Goal: Information Seeking & Learning: Learn about a topic

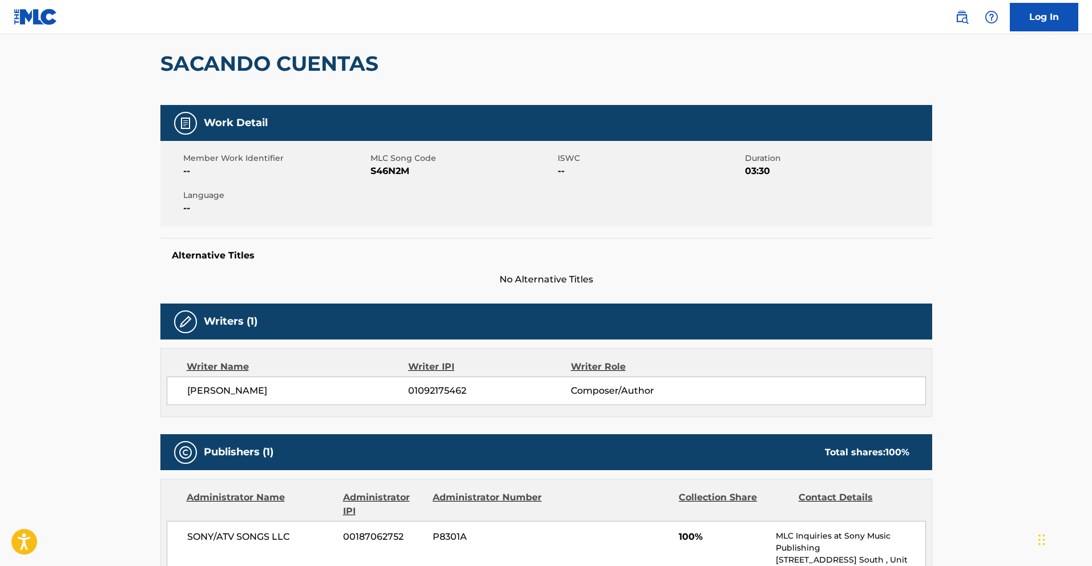
scroll to position [39, 0]
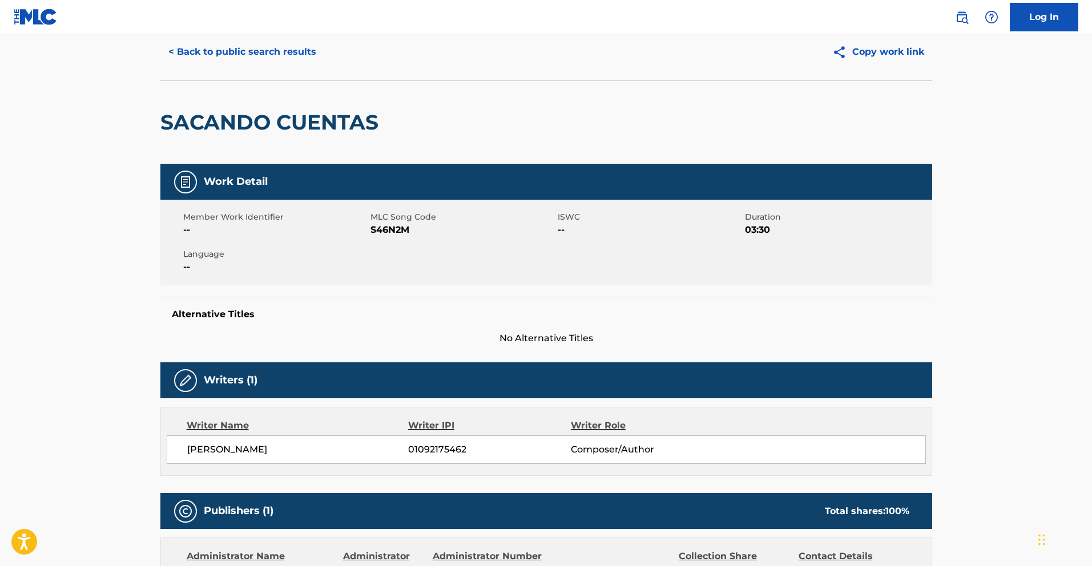
click at [244, 53] on button "< Back to public search results" at bounding box center [242, 52] width 164 height 29
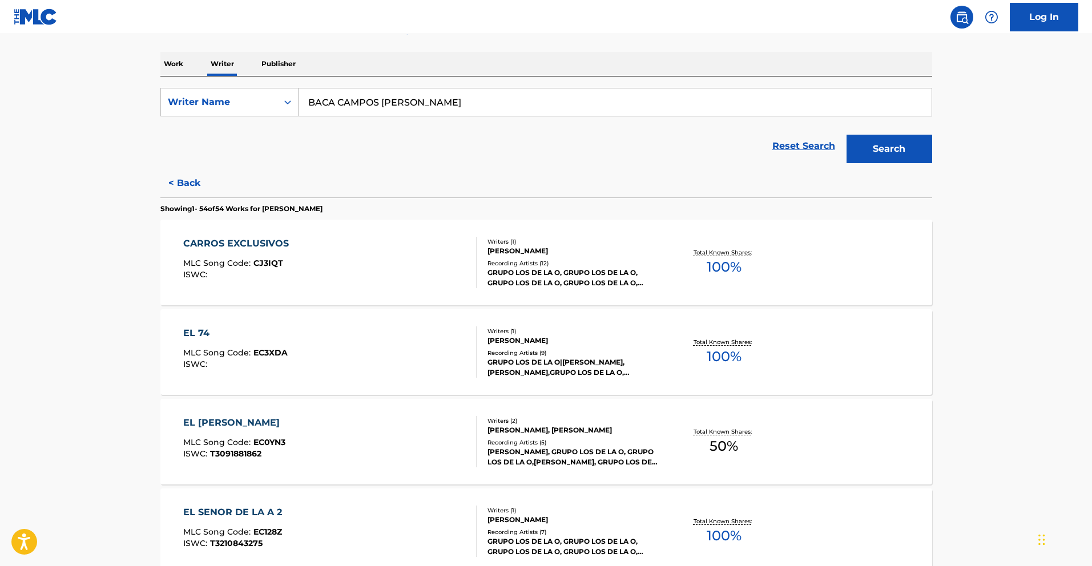
scroll to position [4341, 0]
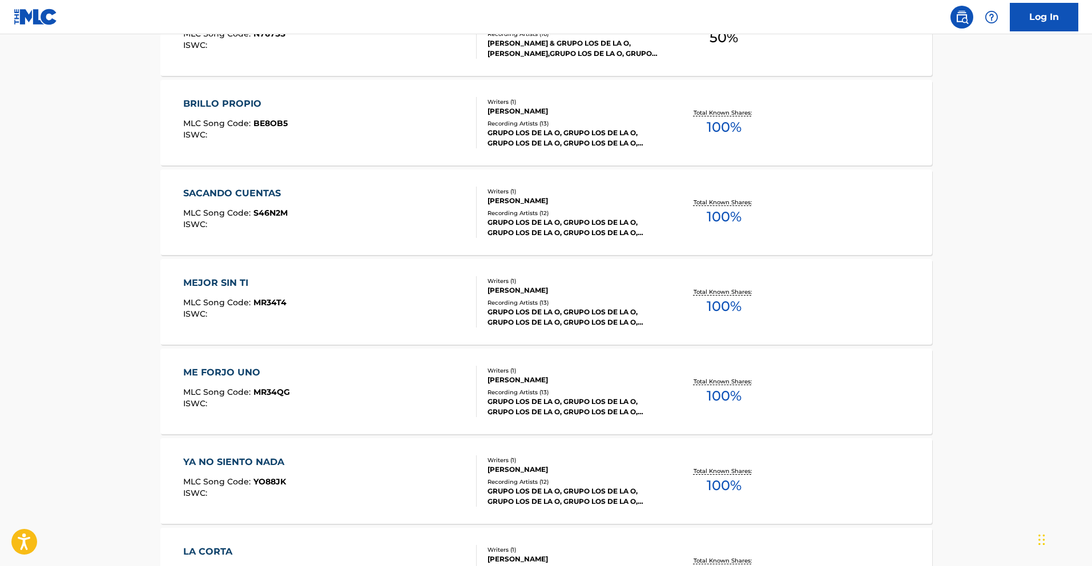
click at [244, 287] on div "MEJOR SIN TI" at bounding box center [234, 283] width 103 height 14
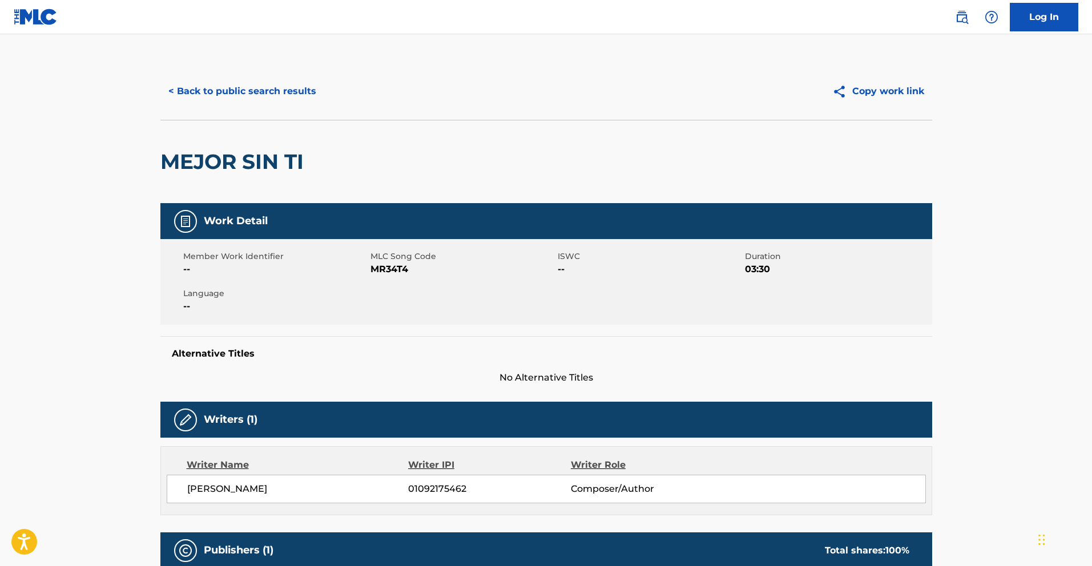
click at [292, 99] on button "< Back to public search results" at bounding box center [242, 91] width 164 height 29
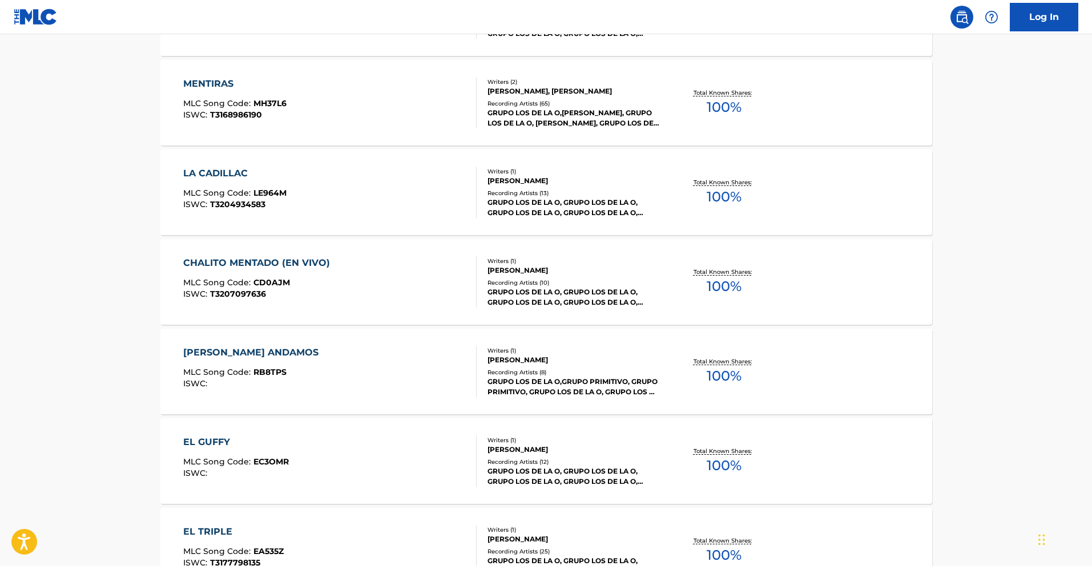
scroll to position [4771, 0]
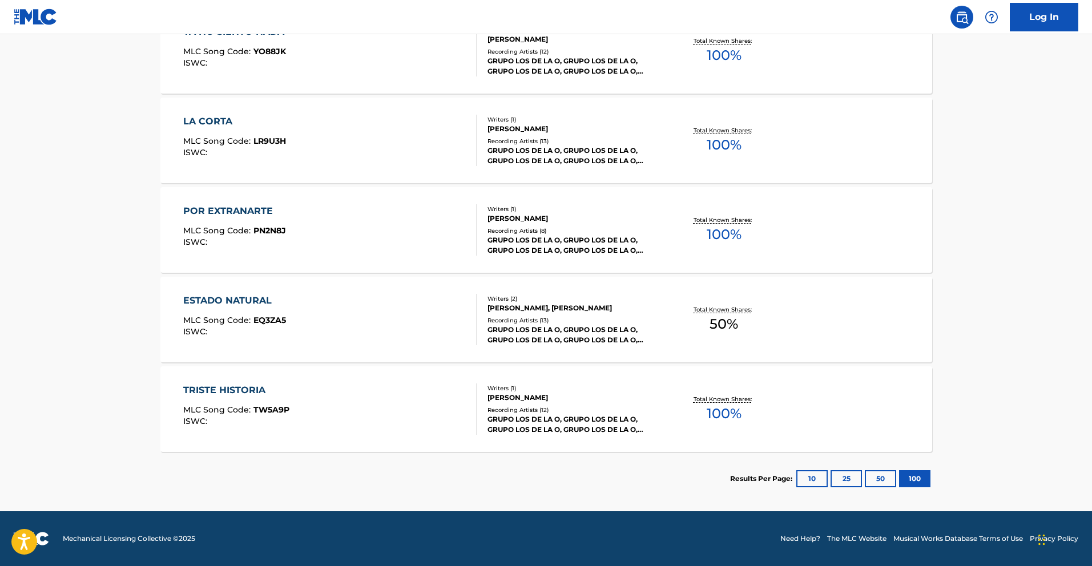
click at [243, 395] on div "TRISTE HISTORIA" at bounding box center [236, 391] width 106 height 14
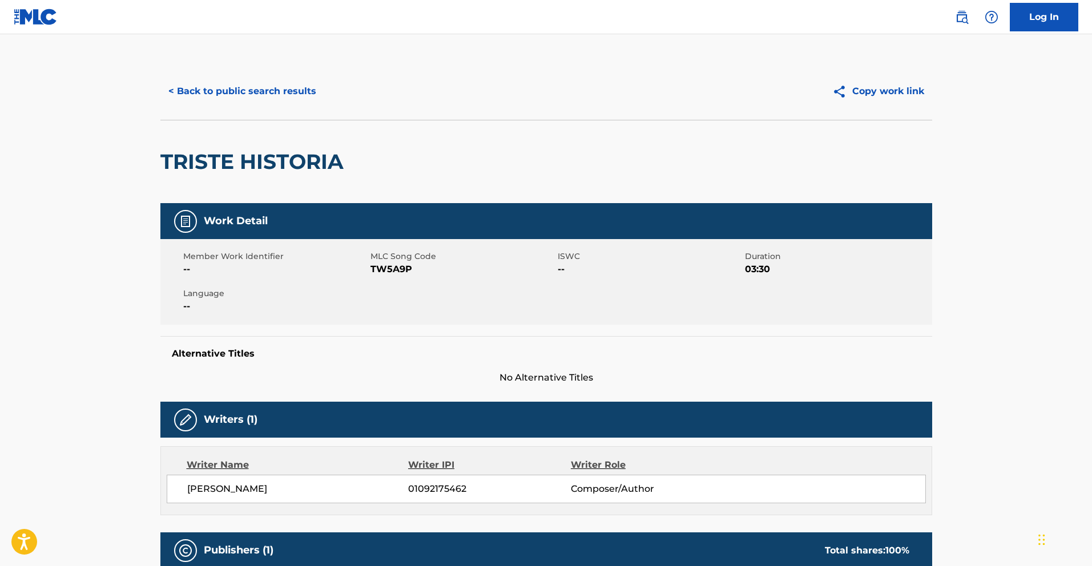
click at [258, 96] on button "< Back to public search results" at bounding box center [242, 91] width 164 height 29
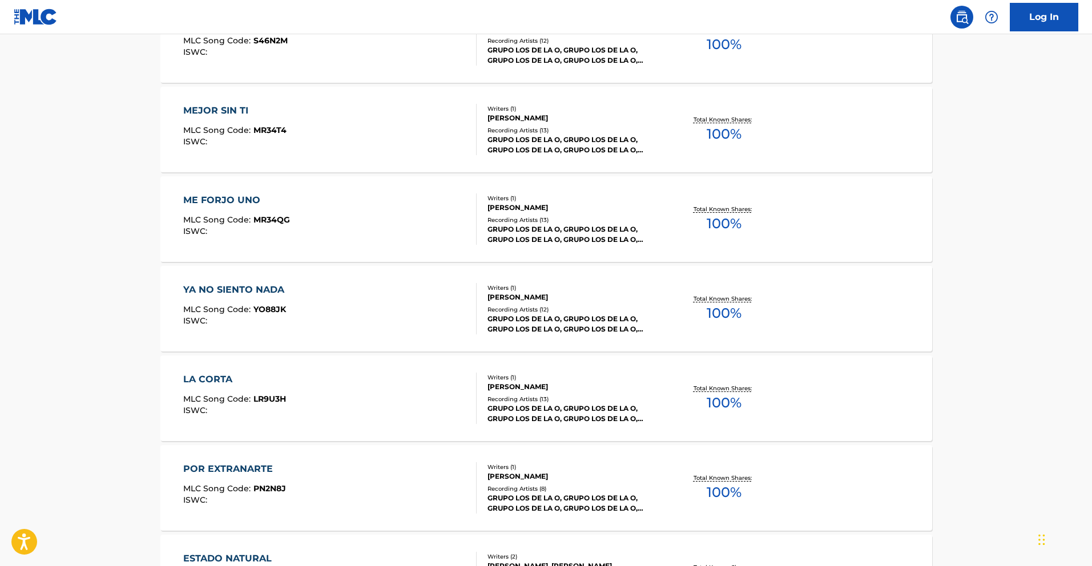
scroll to position [4509, 0]
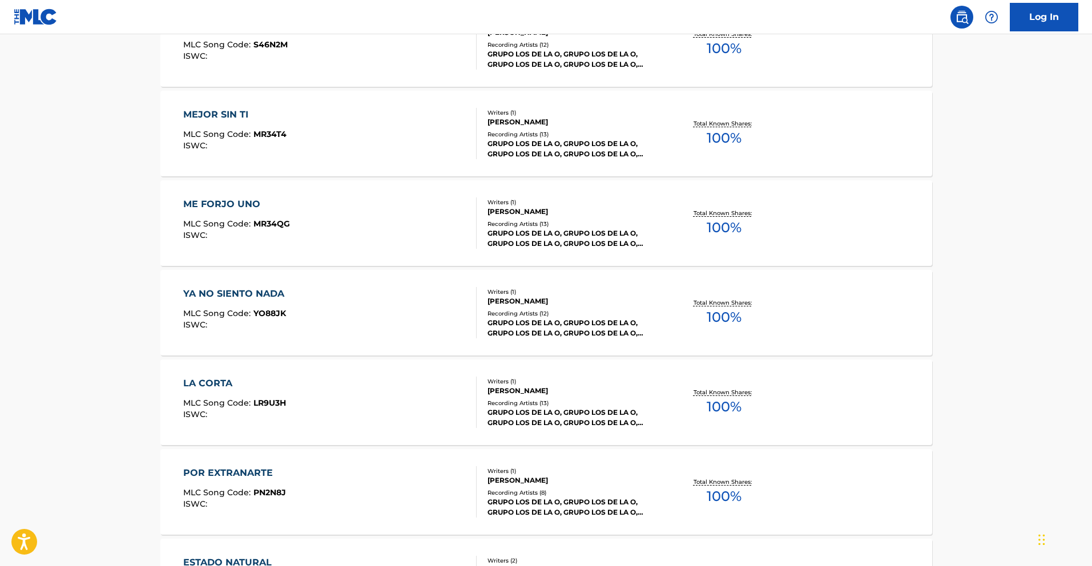
click at [260, 288] on div "YA NO SIENTO NADA" at bounding box center [236, 294] width 107 height 14
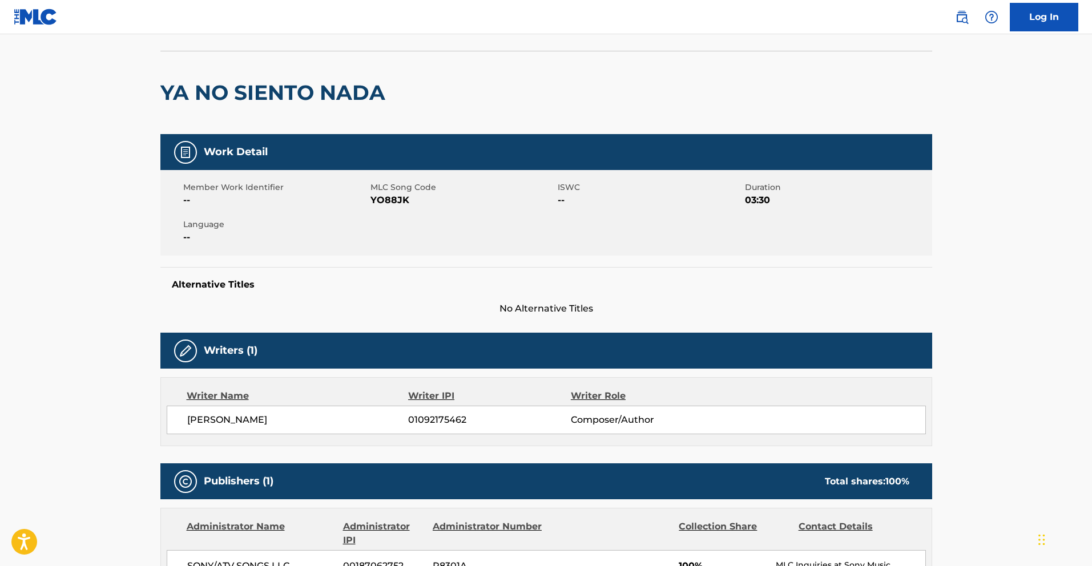
scroll to position [25, 0]
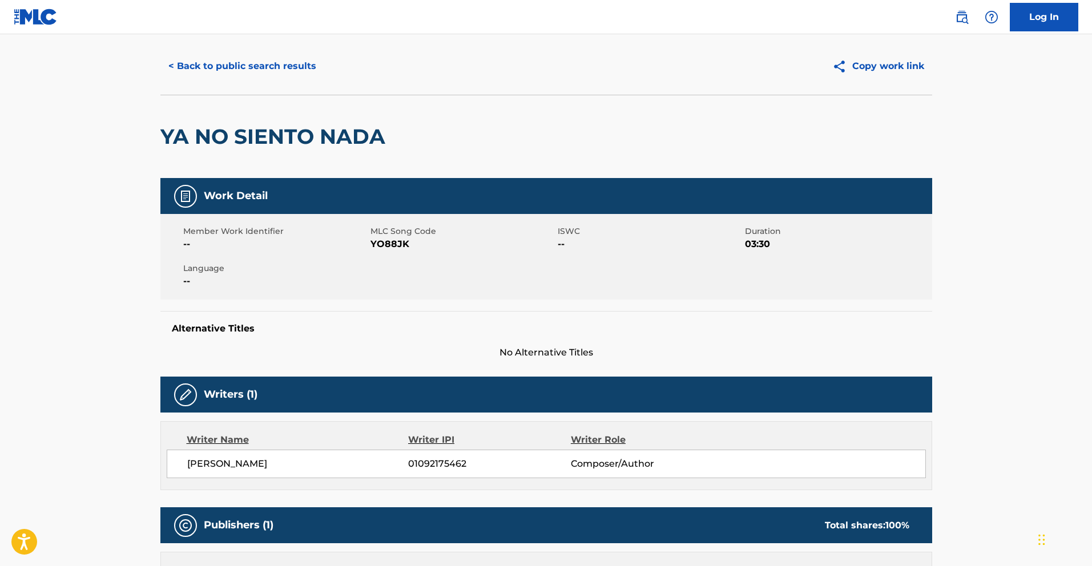
click at [256, 70] on button "< Back to public search results" at bounding box center [242, 66] width 164 height 29
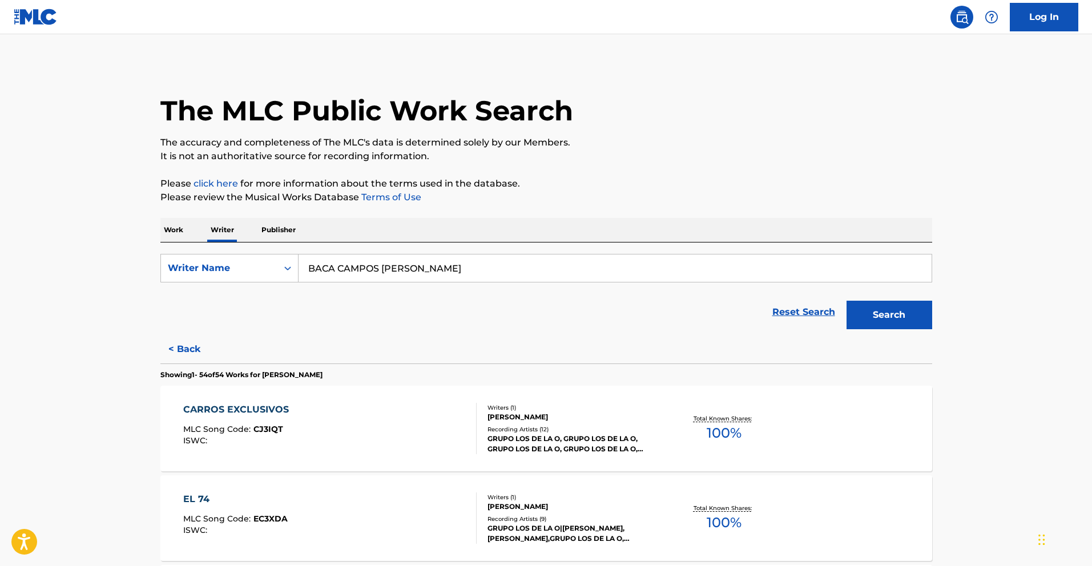
scroll to position [4699, 0]
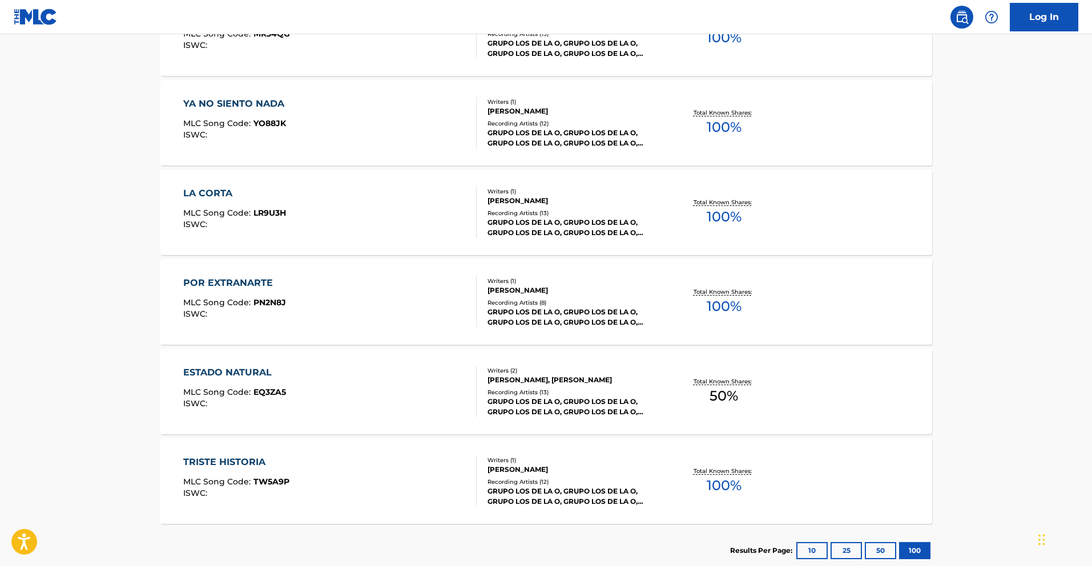
click at [267, 286] on div "POR EXTRANARTE" at bounding box center [234, 283] width 103 height 14
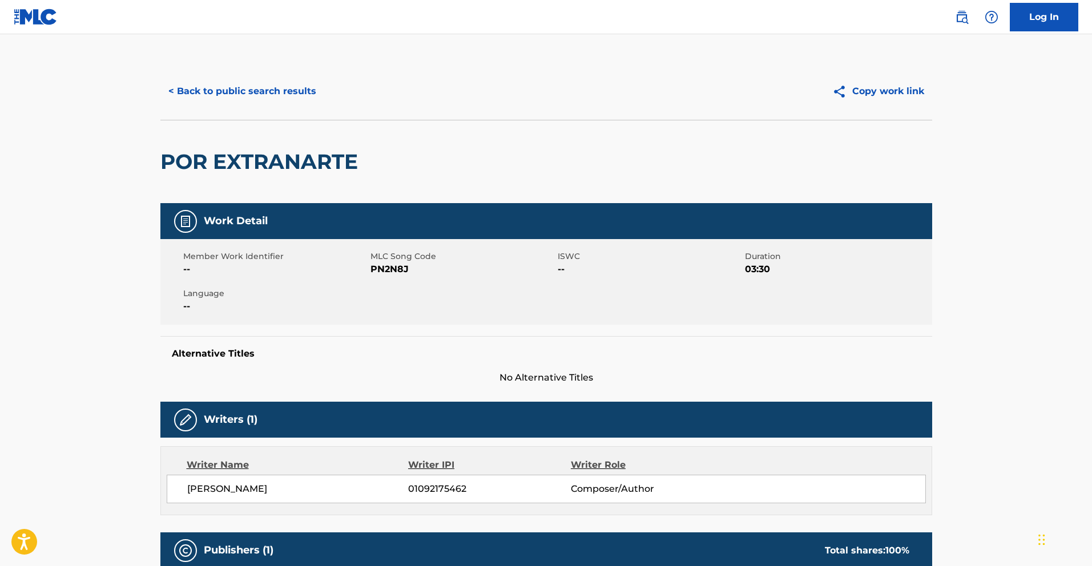
click at [290, 97] on button "< Back to public search results" at bounding box center [242, 91] width 164 height 29
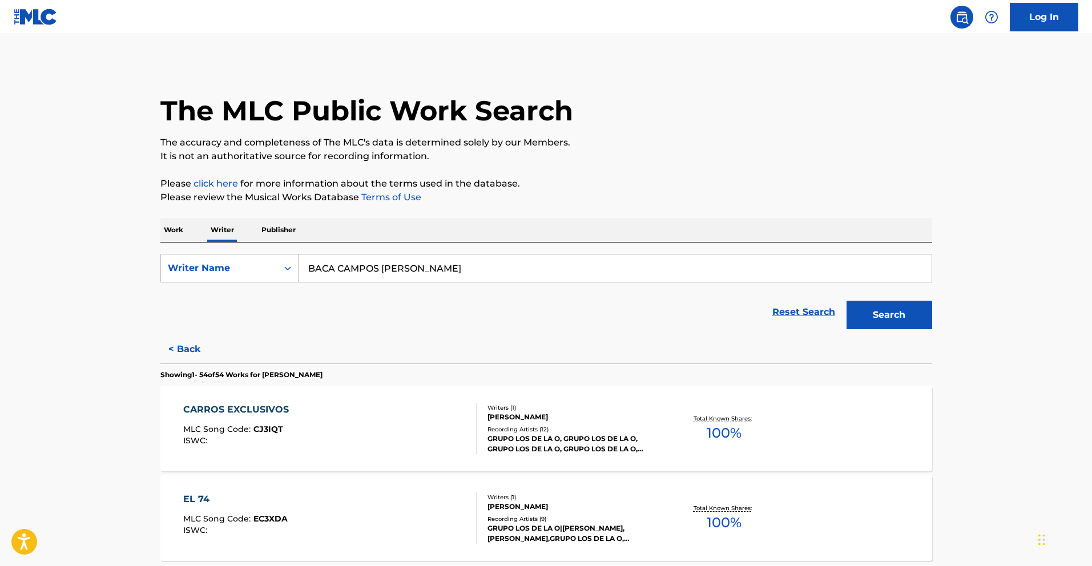
click at [259, 418] on div "CARROS EXCLUSIVOS MLC Song Code : CJ3IQT ISWC :" at bounding box center [238, 428] width 111 height 51
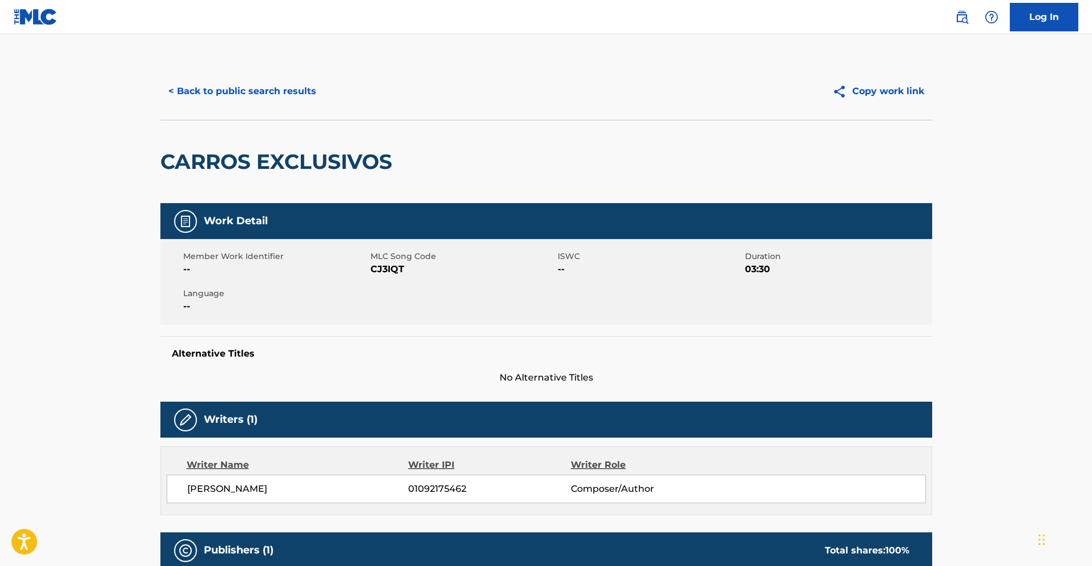
click at [274, 91] on button "< Back to public search results" at bounding box center [242, 91] width 164 height 29
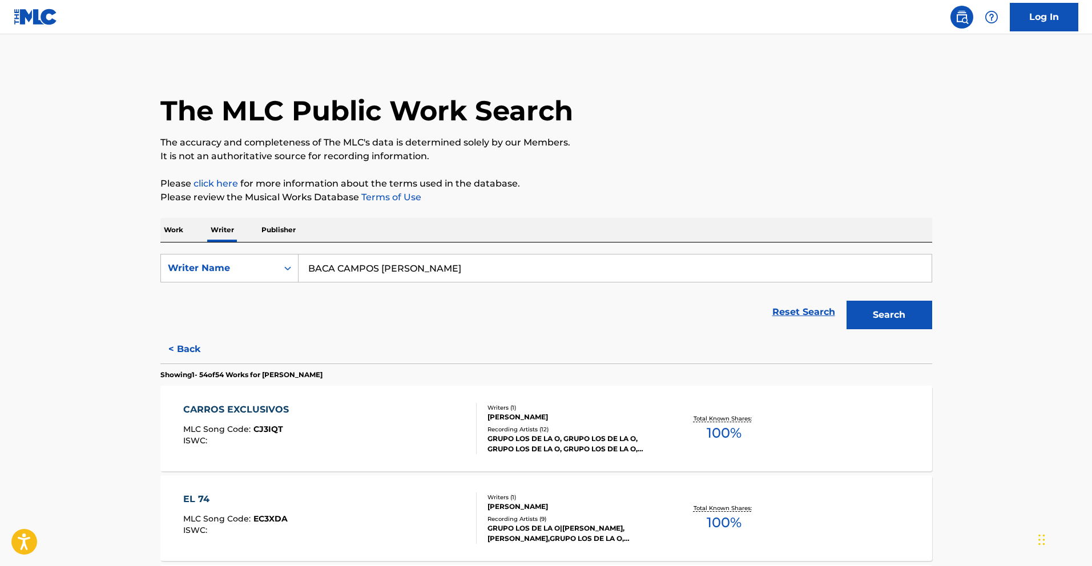
scroll to position [396, 0]
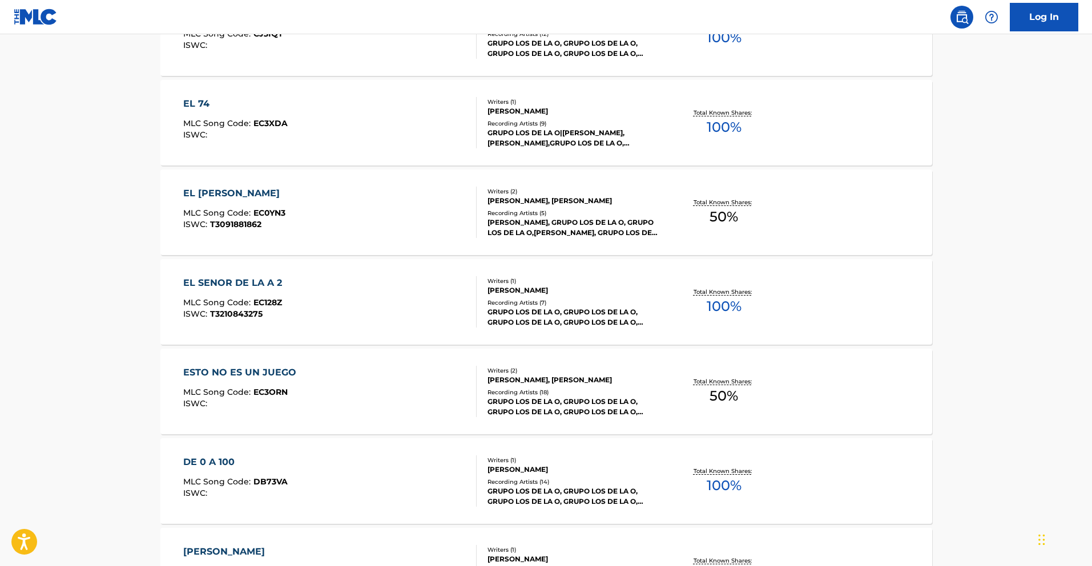
click at [242, 288] on div "EL SENOR DE LA A 2" at bounding box center [235, 283] width 105 height 14
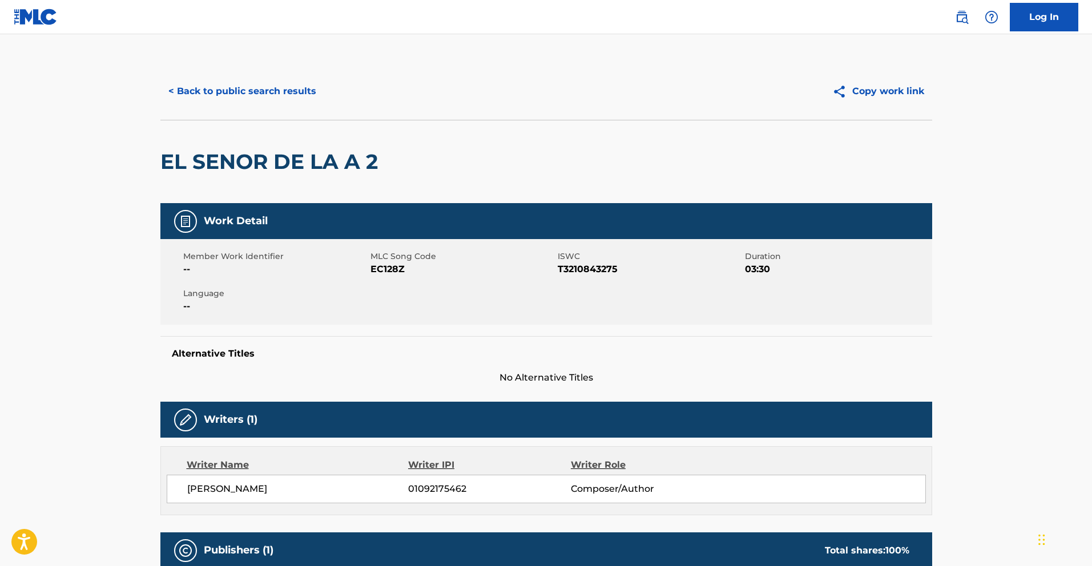
click at [252, 98] on button "< Back to public search results" at bounding box center [242, 91] width 164 height 29
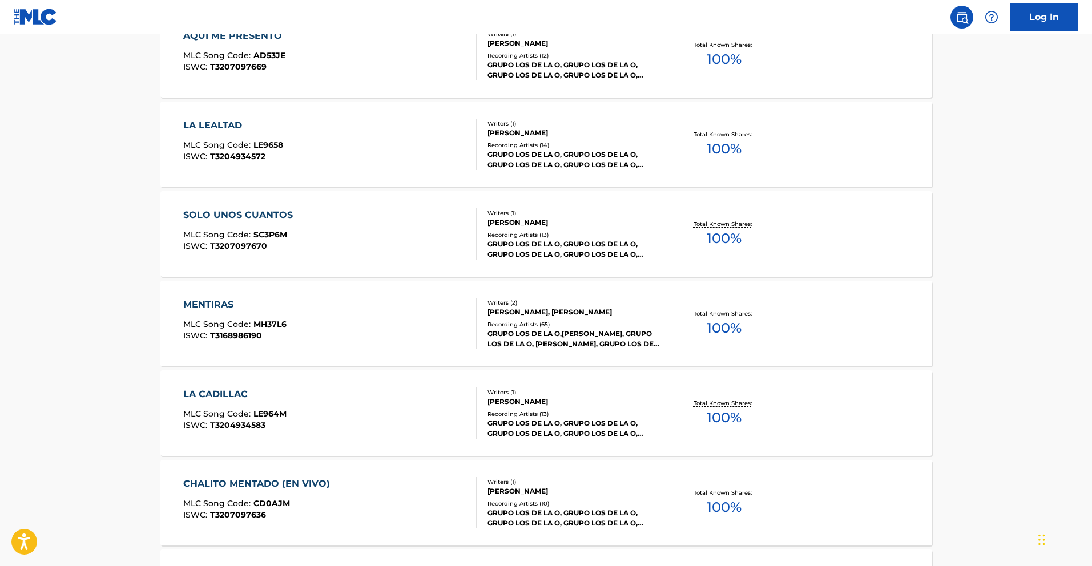
scroll to position [998, 0]
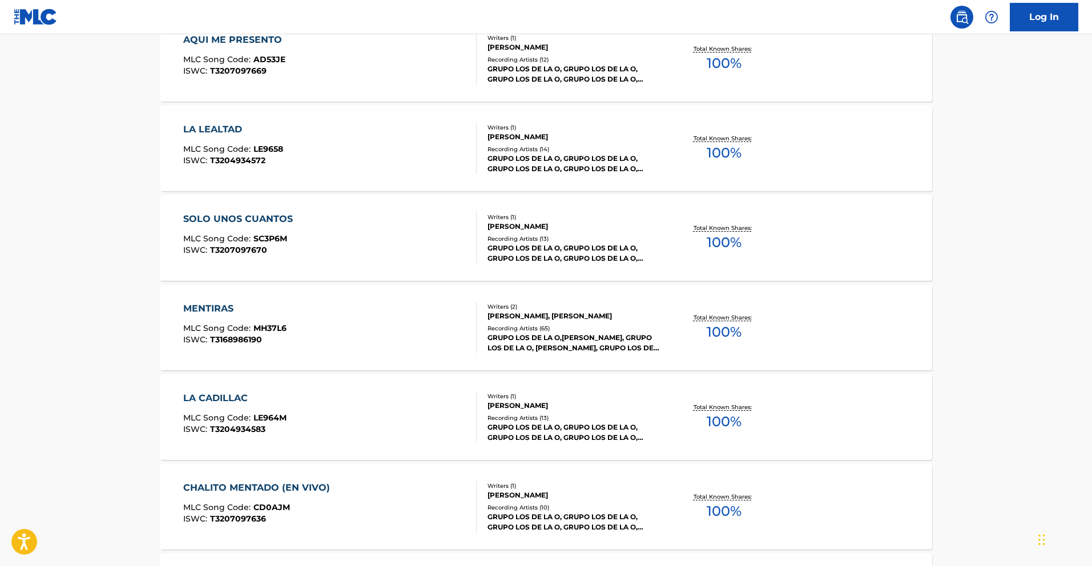
click at [215, 122] on div "LA LEALTAD MLC Song Code : LE9658 ISWC : T3204934572 Writers ( 1 ) [PERSON_NAME…" at bounding box center [546, 149] width 772 height 86
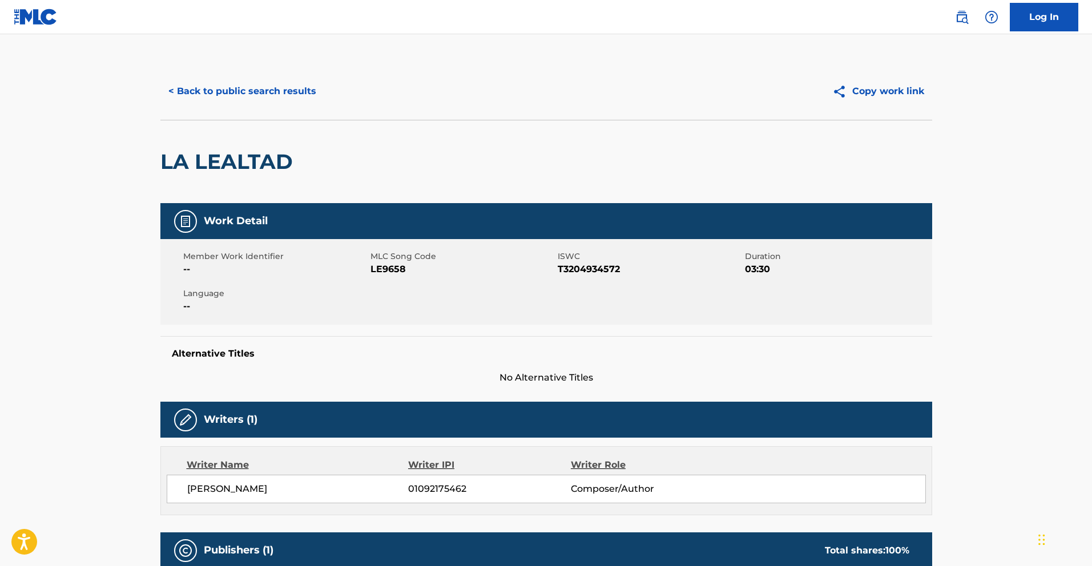
click at [239, 87] on button "< Back to public search results" at bounding box center [242, 91] width 164 height 29
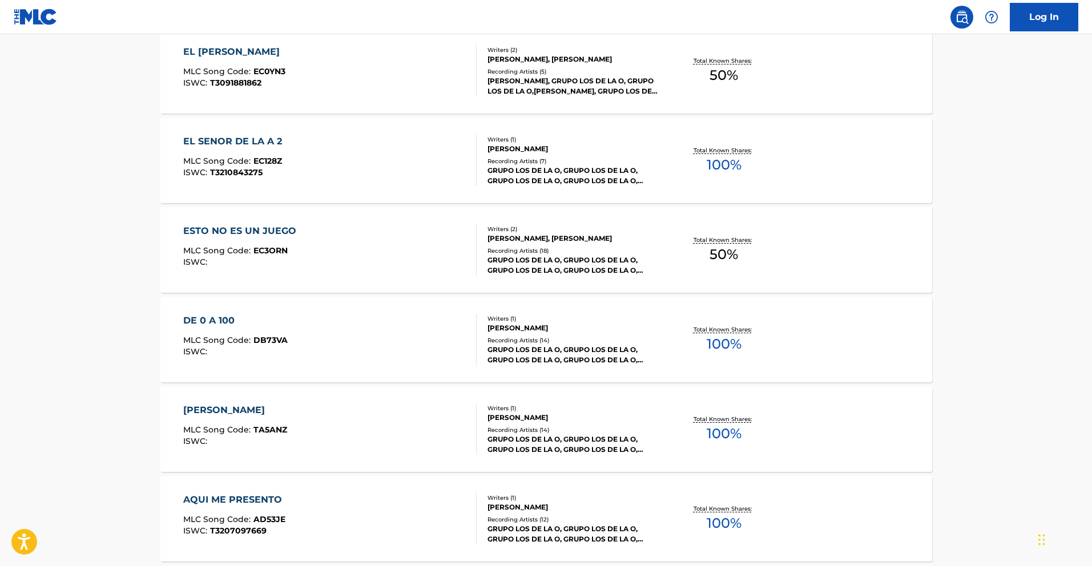
scroll to position [538, 0]
click at [214, 408] on div "[PERSON_NAME]" at bounding box center [235, 410] width 104 height 14
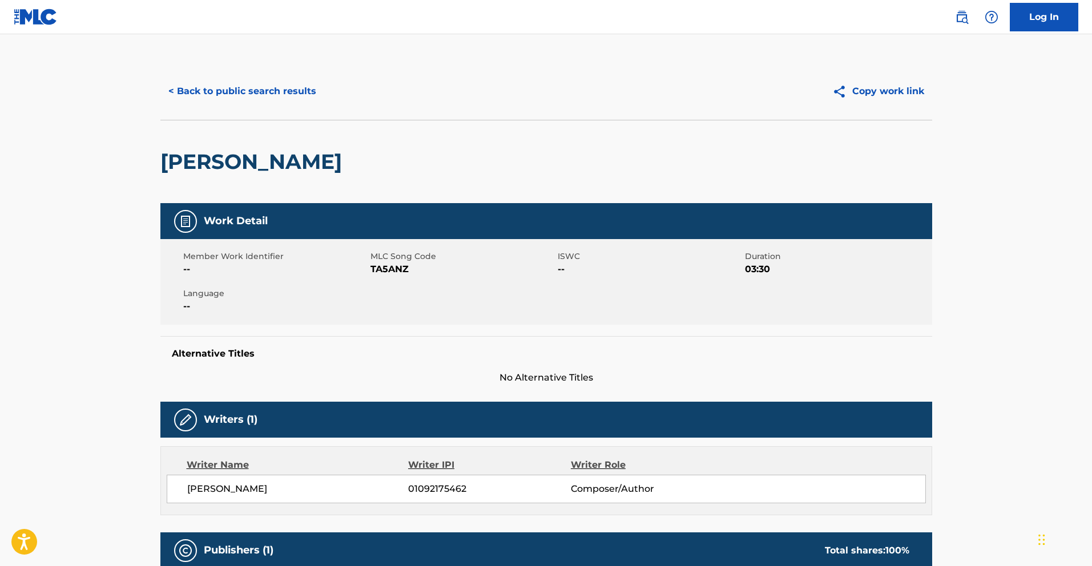
click at [264, 98] on button "< Back to public search results" at bounding box center [242, 91] width 164 height 29
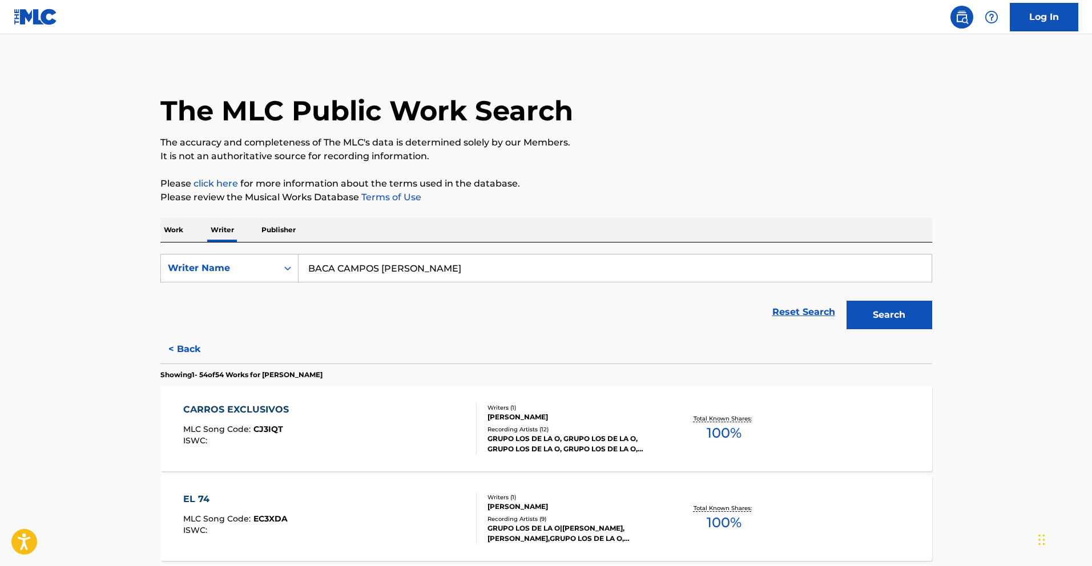
scroll to position [1203, 0]
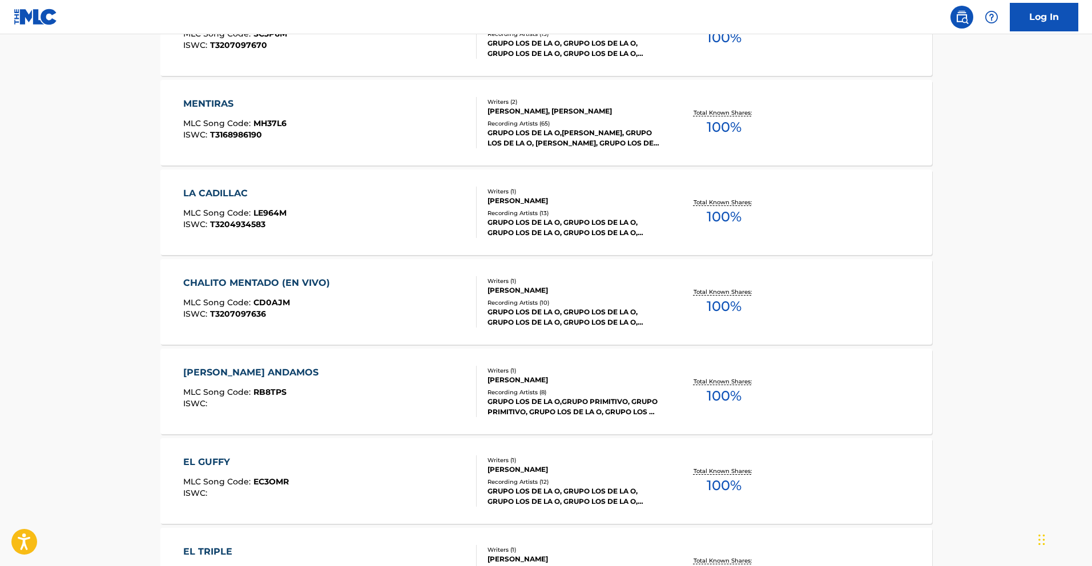
click at [296, 286] on div "CHALITO MENTADO (EN VIVO)" at bounding box center [259, 283] width 152 height 14
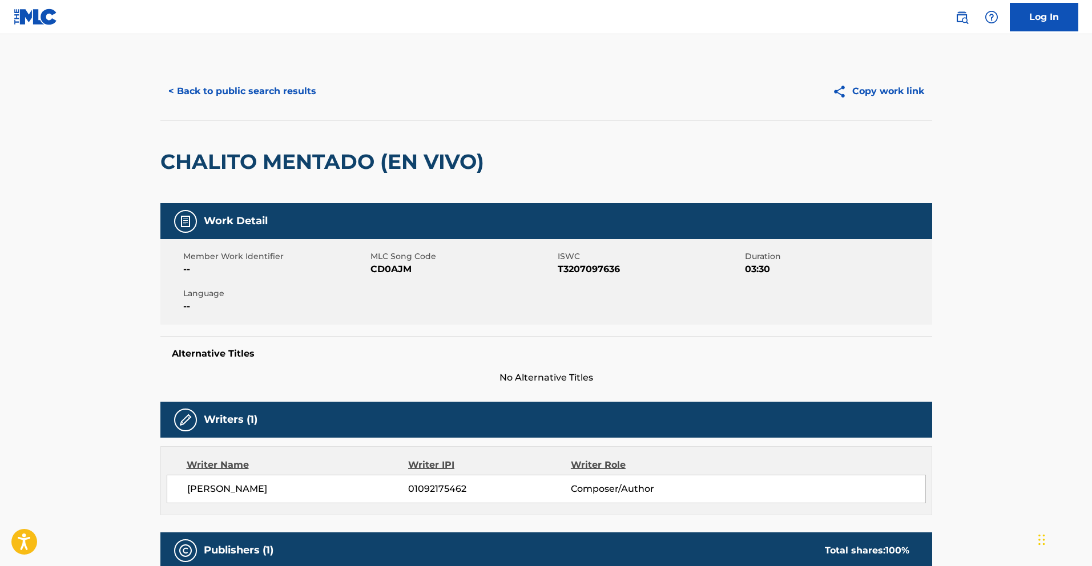
click at [239, 91] on button "< Back to public search results" at bounding box center [242, 91] width 164 height 29
